Goal: Information Seeking & Learning: Learn about a topic

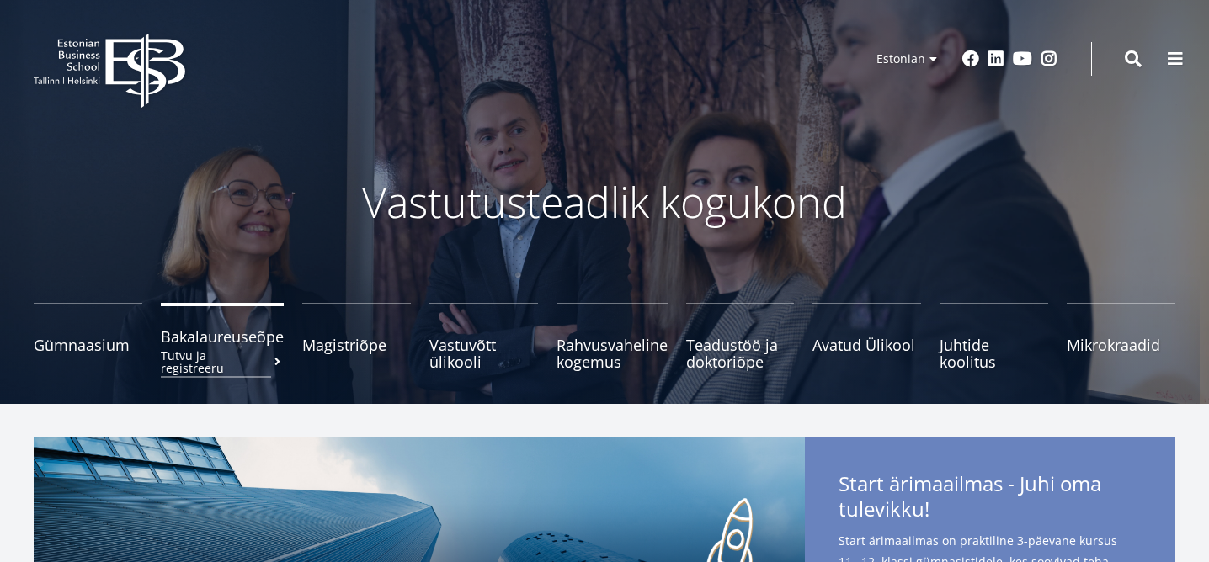
click at [201, 345] on span "Bakalaureuseõpe Tutvu ja registreeru" at bounding box center [222, 336] width 123 height 17
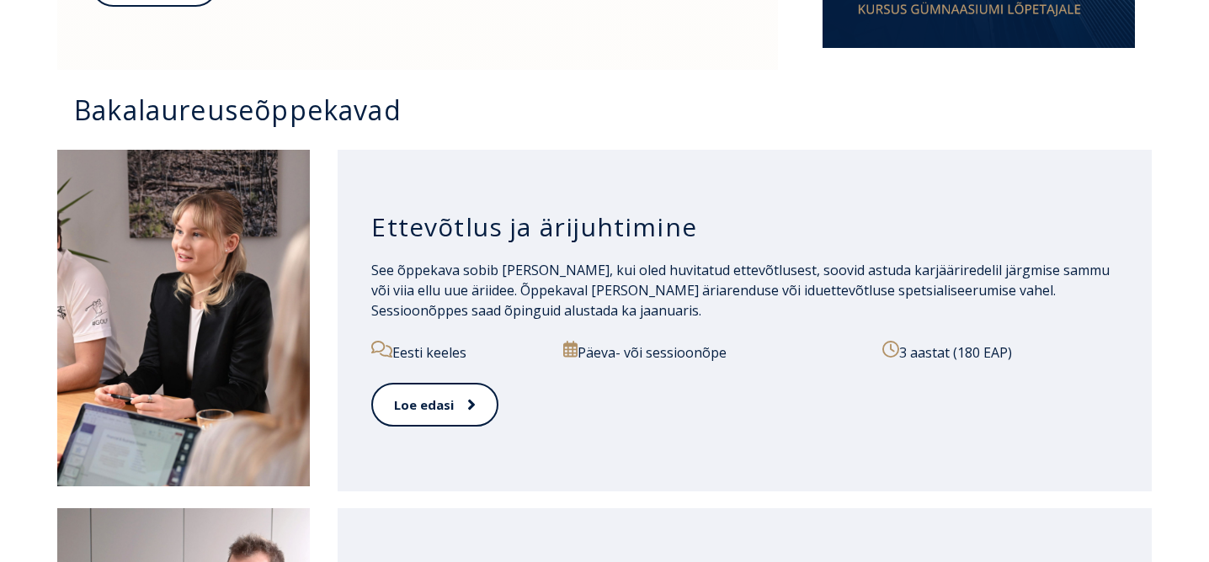
scroll to position [1135, 0]
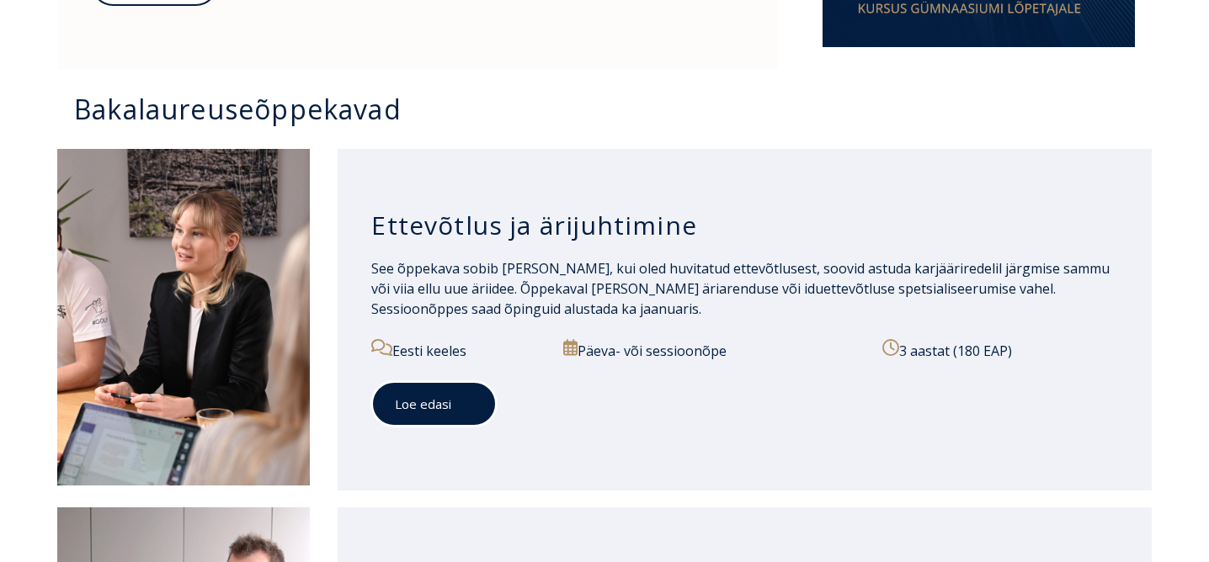
click at [429, 410] on link "Loe edasi" at bounding box center [433, 404] width 125 height 46
